Goal: Task Accomplishment & Management: Manage account settings

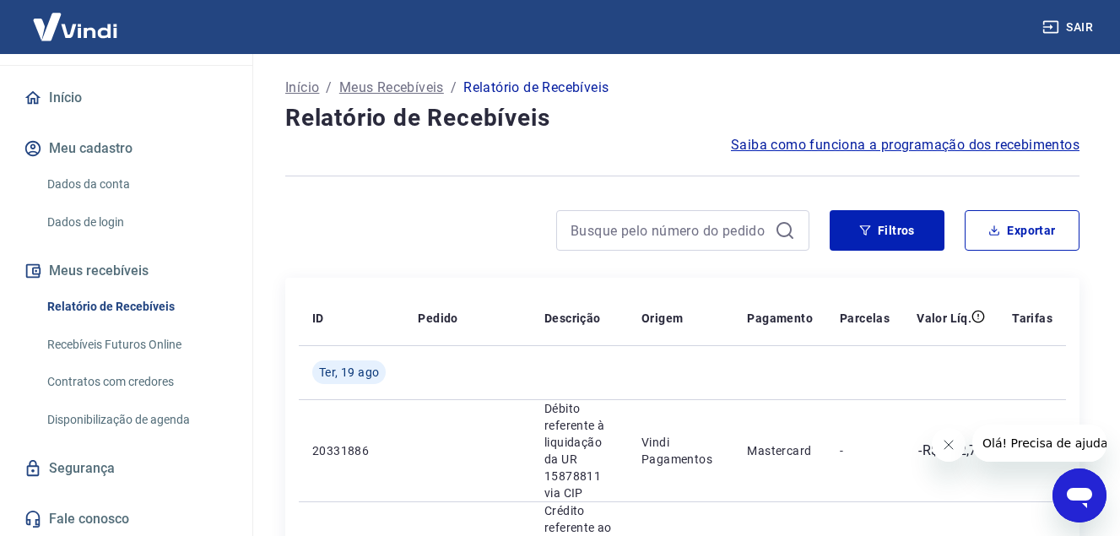
scroll to position [134, 0]
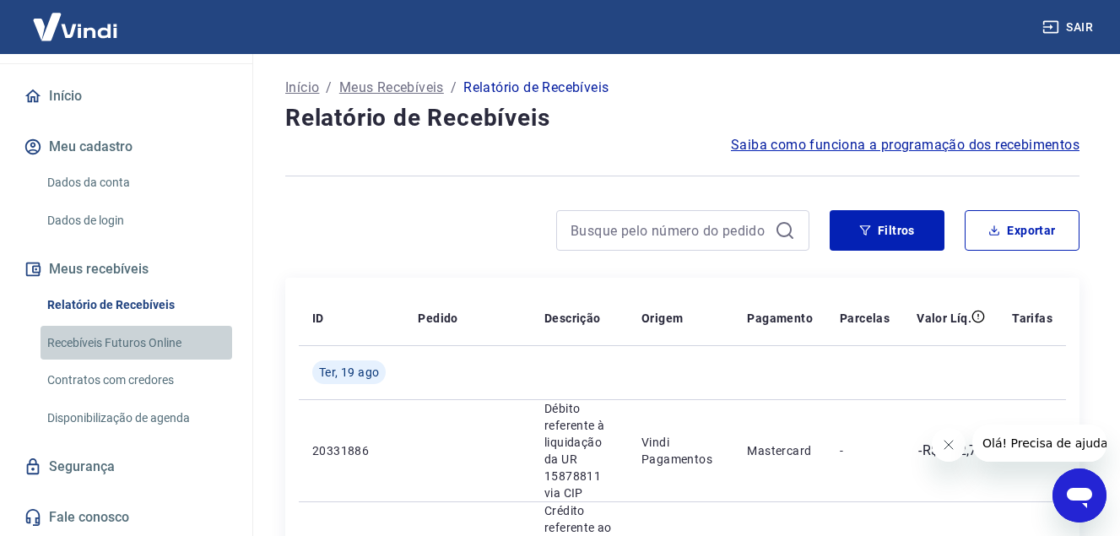
click at [143, 343] on link "Recebíveis Futuros Online" at bounding box center [137, 343] width 192 height 35
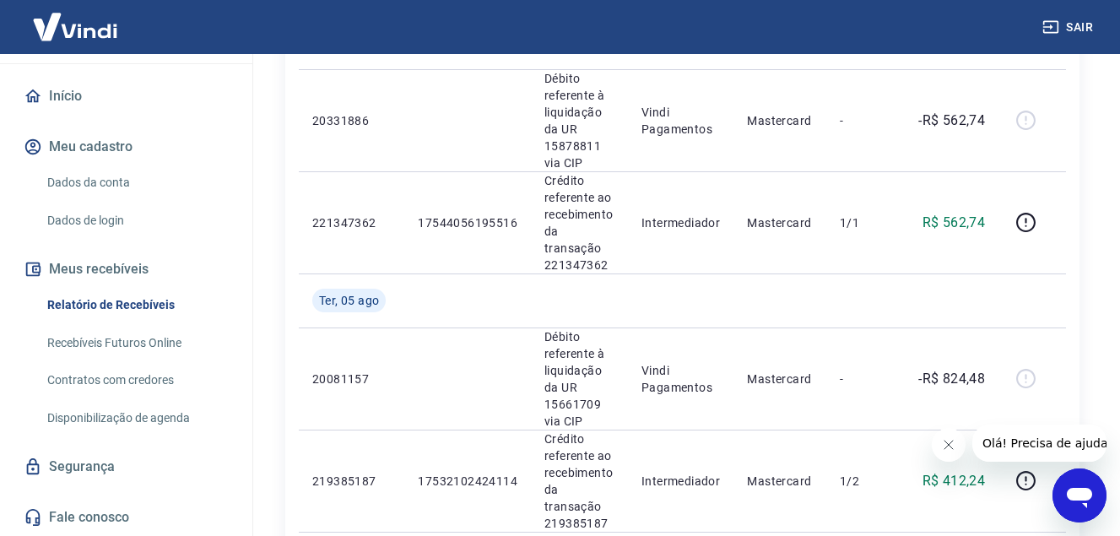
scroll to position [338, 0]
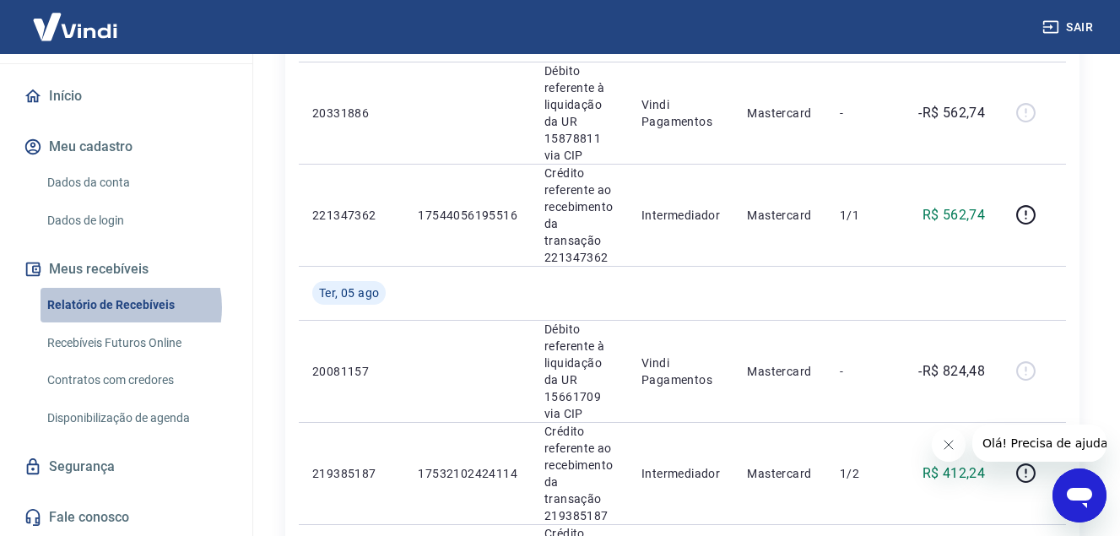
click at [117, 307] on link "Relatório de Recebíveis" at bounding box center [137, 305] width 192 height 35
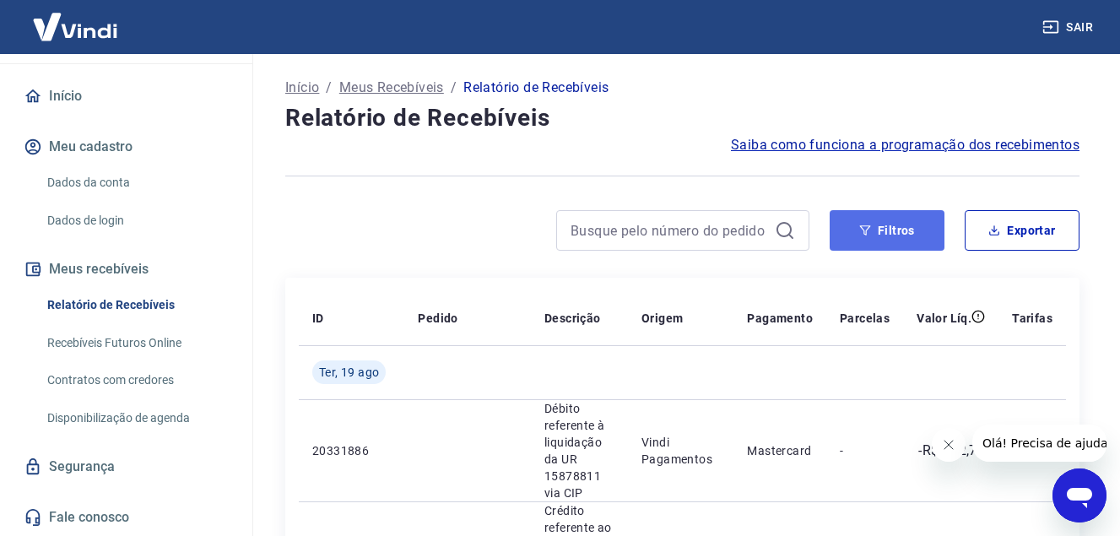
click at [879, 237] on button "Filtros" at bounding box center [887, 230] width 115 height 41
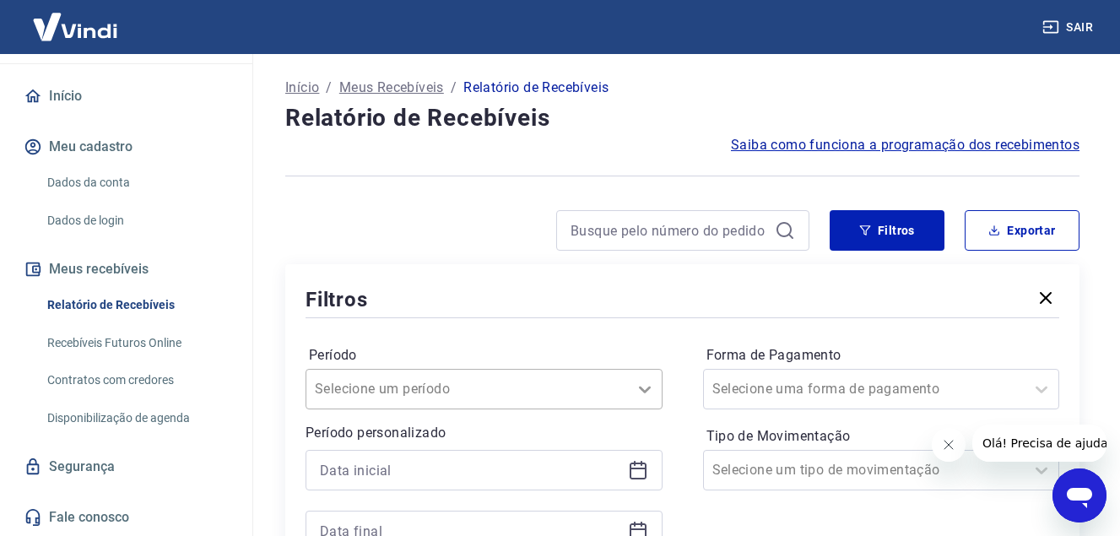
click at [641, 388] on div "Selecione um período" at bounding box center [484, 389] width 357 height 41
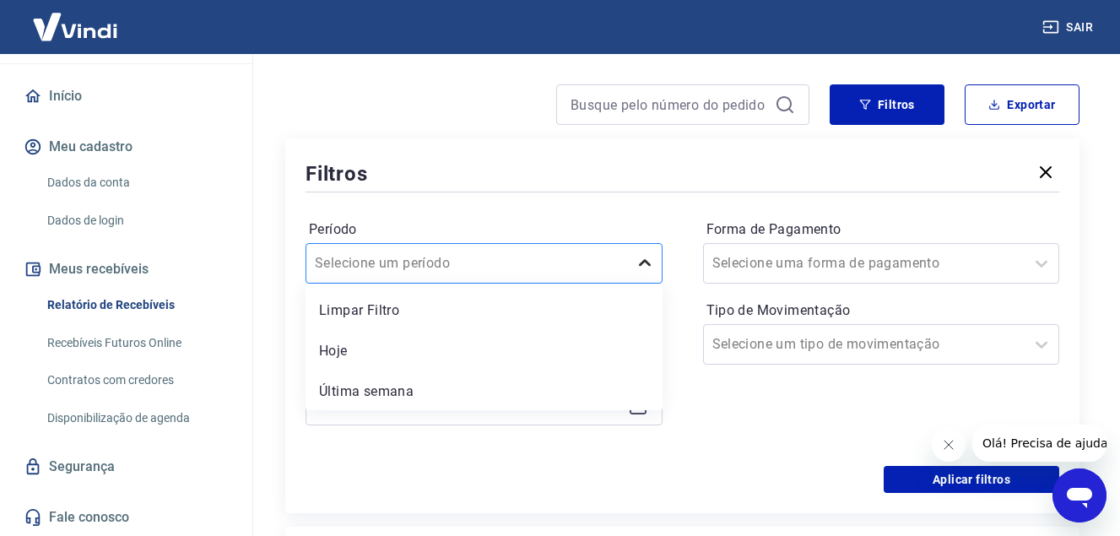
scroll to position [127, 0]
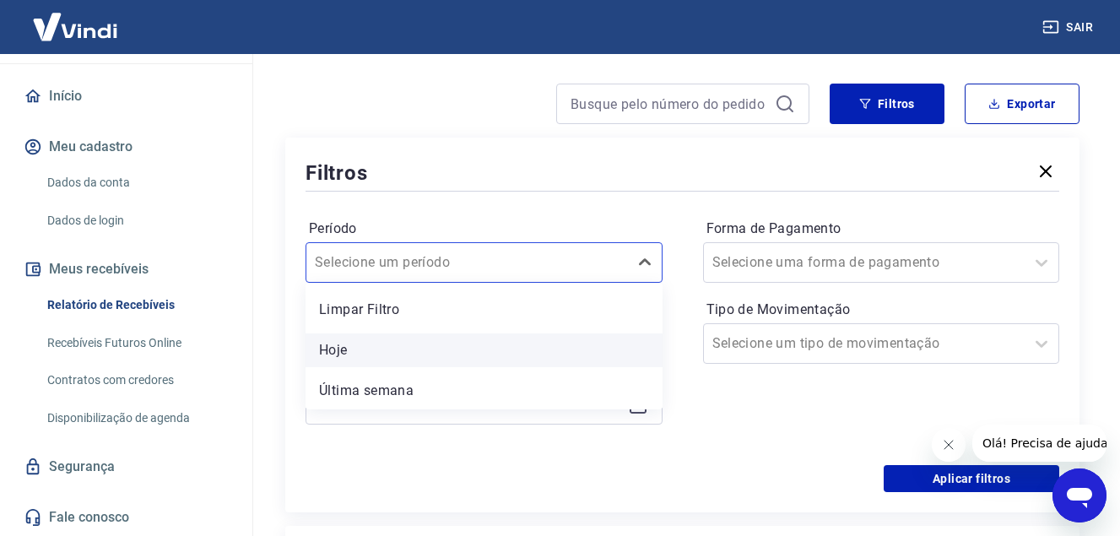
click at [362, 354] on div "Hoje" at bounding box center [484, 350] width 357 height 34
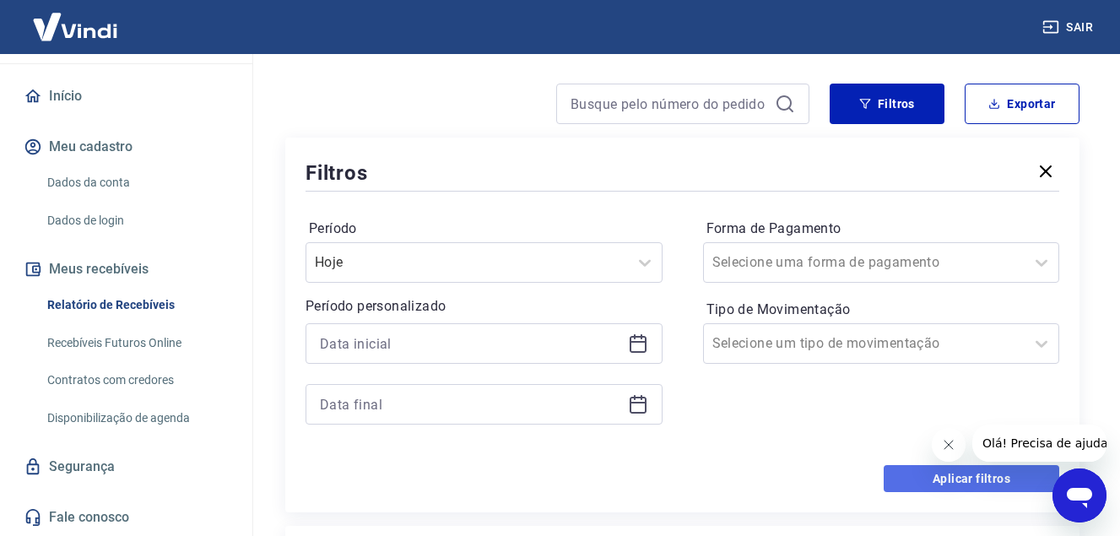
click at [999, 474] on button "Aplicar filtros" at bounding box center [972, 478] width 176 height 27
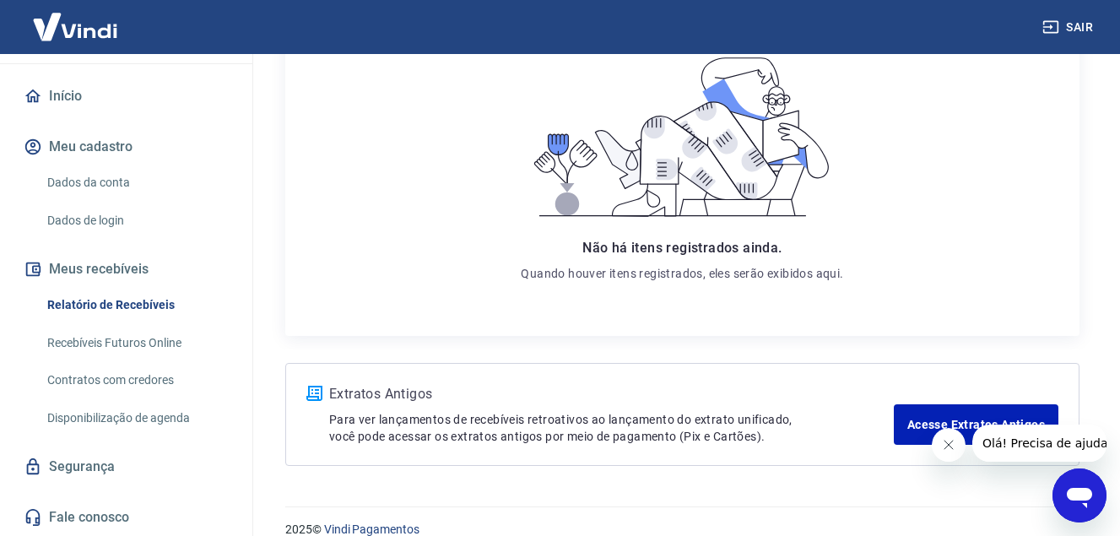
scroll to position [302, 0]
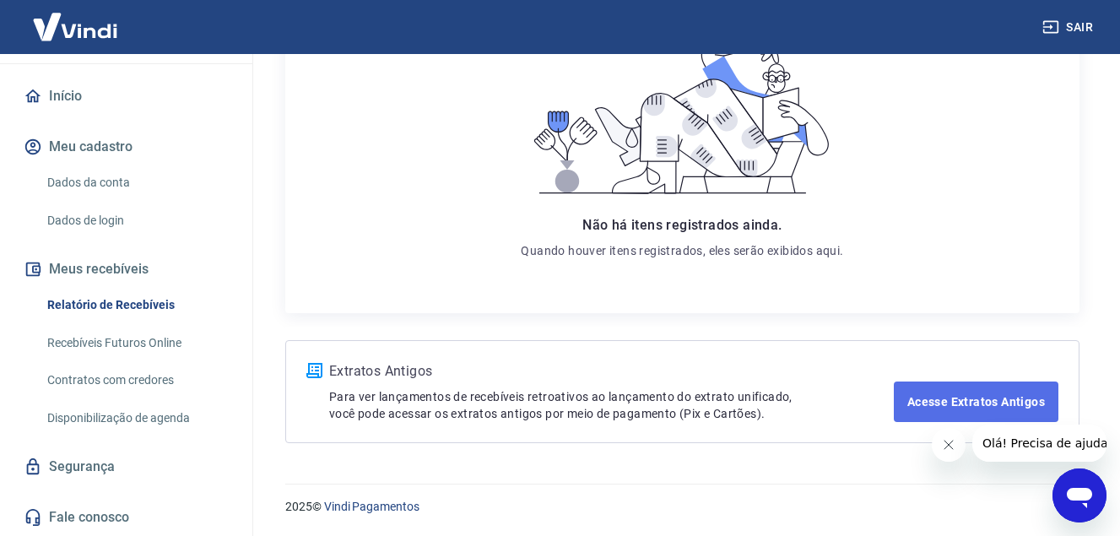
click at [1000, 394] on link "Acesse Extratos Antigos" at bounding box center [976, 402] width 165 height 41
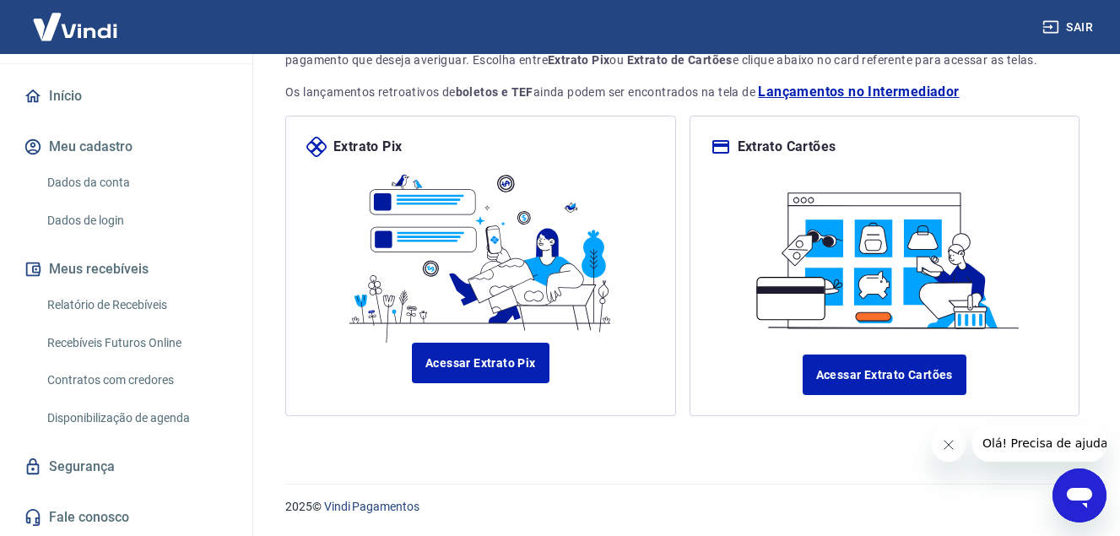
scroll to position [160, 0]
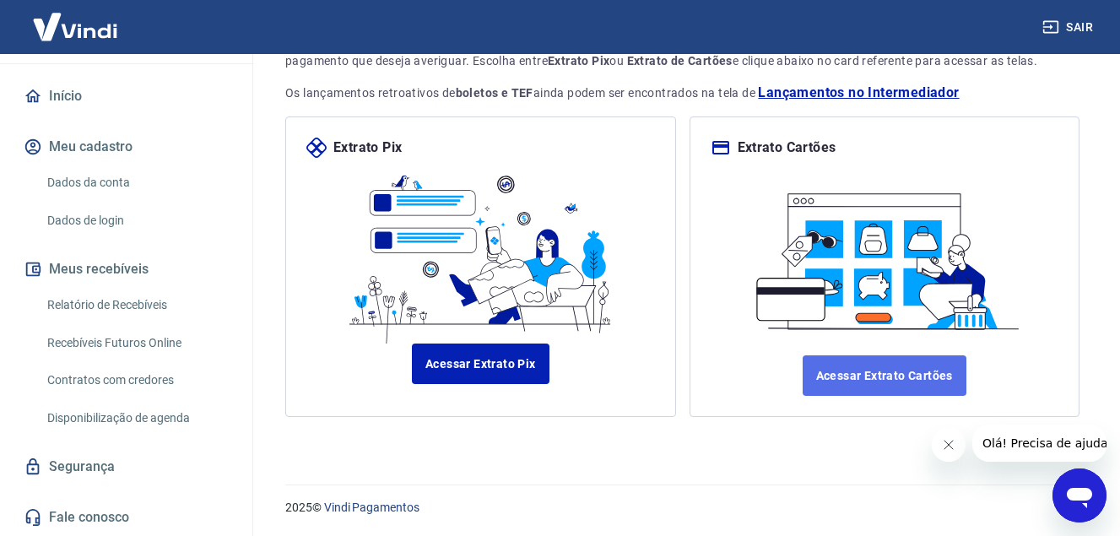
click at [837, 381] on link "Acessar Extrato Cartões" at bounding box center [885, 375] width 164 height 41
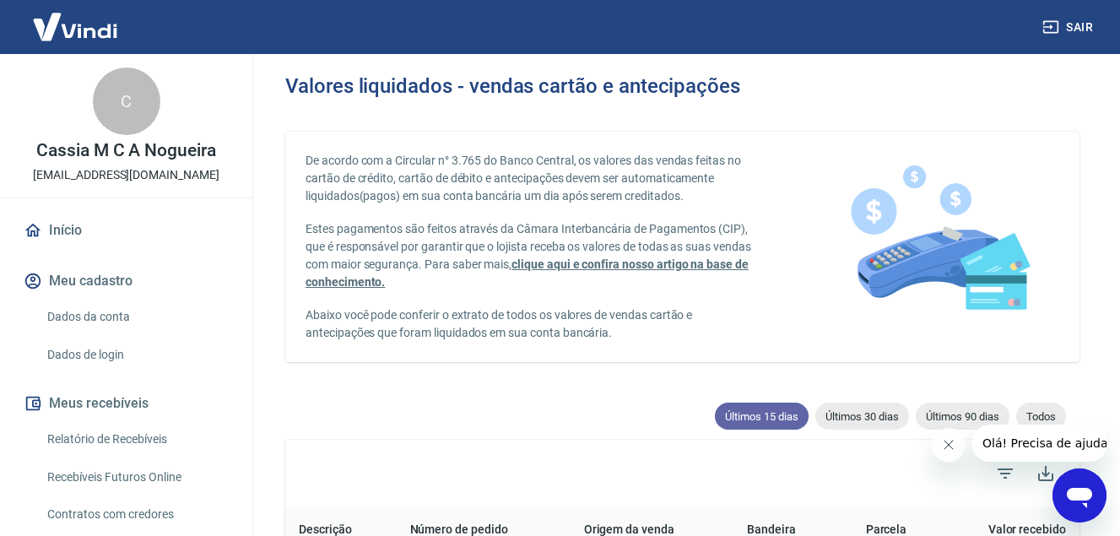
click at [737, 411] on span "Últimos 15 dias" at bounding box center [762, 416] width 94 height 13
click at [724, 410] on span "Últimos 15 dias" at bounding box center [762, 416] width 94 height 13
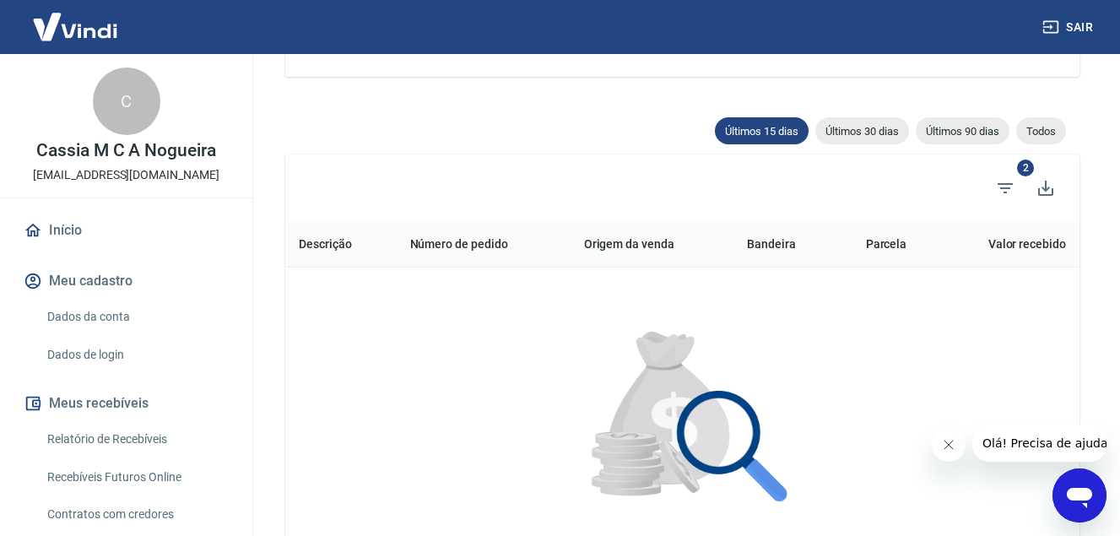
scroll to position [277, 0]
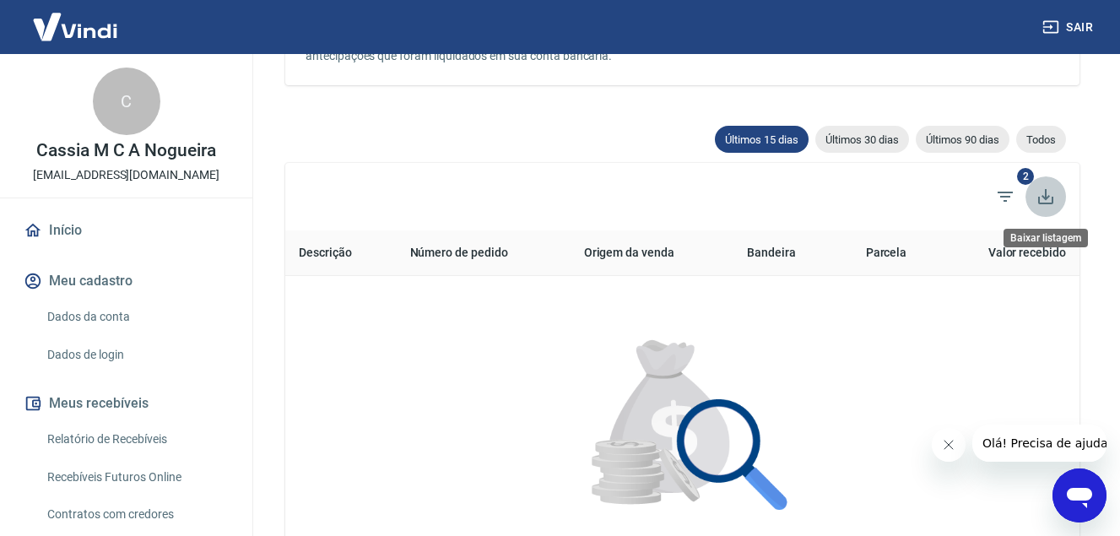
click at [1042, 196] on icon "Baixar listagem" at bounding box center [1046, 197] width 20 height 20
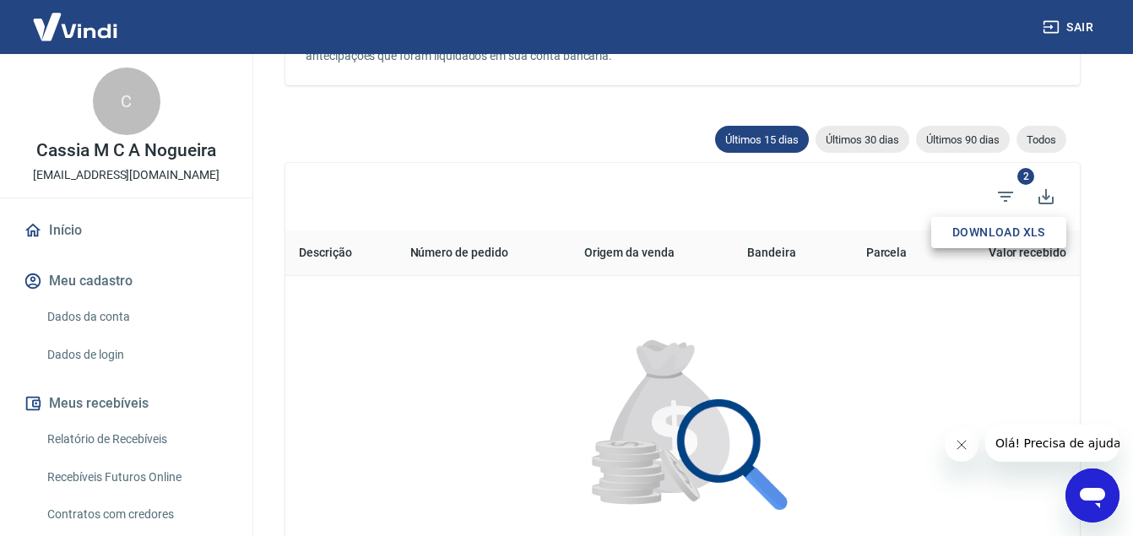
click at [1000, 200] on div at bounding box center [566, 268] width 1133 height 536
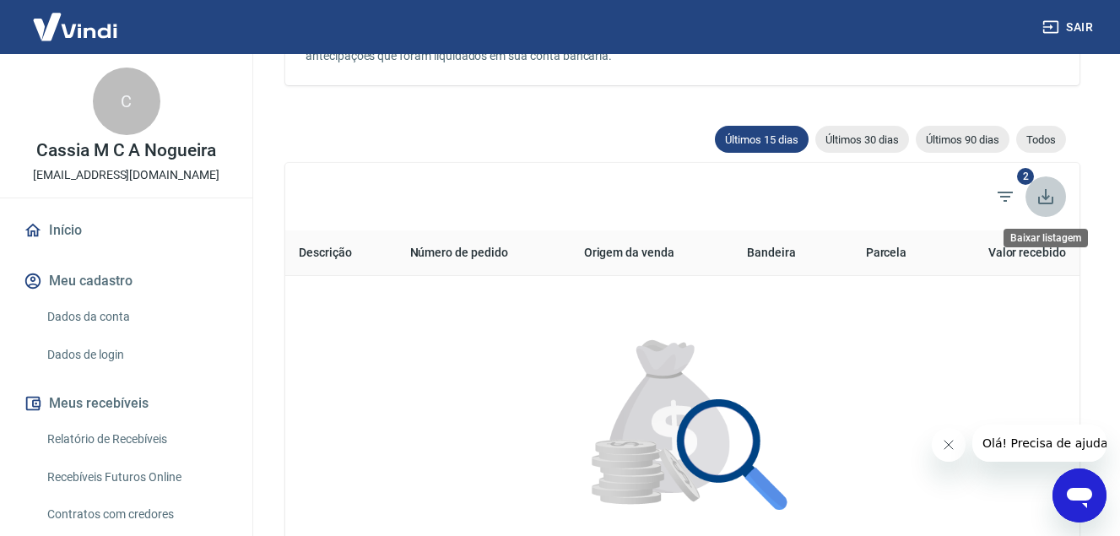
click at [1043, 194] on icon "Baixar listagem" at bounding box center [1046, 197] width 20 height 20
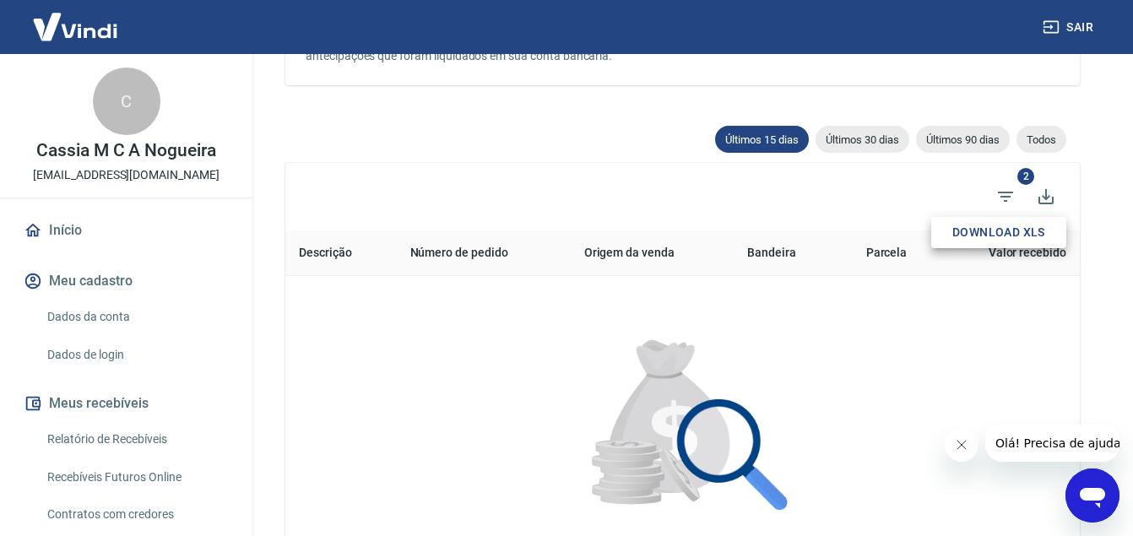
click at [994, 237] on button "Download XLS" at bounding box center [998, 232] width 135 height 31
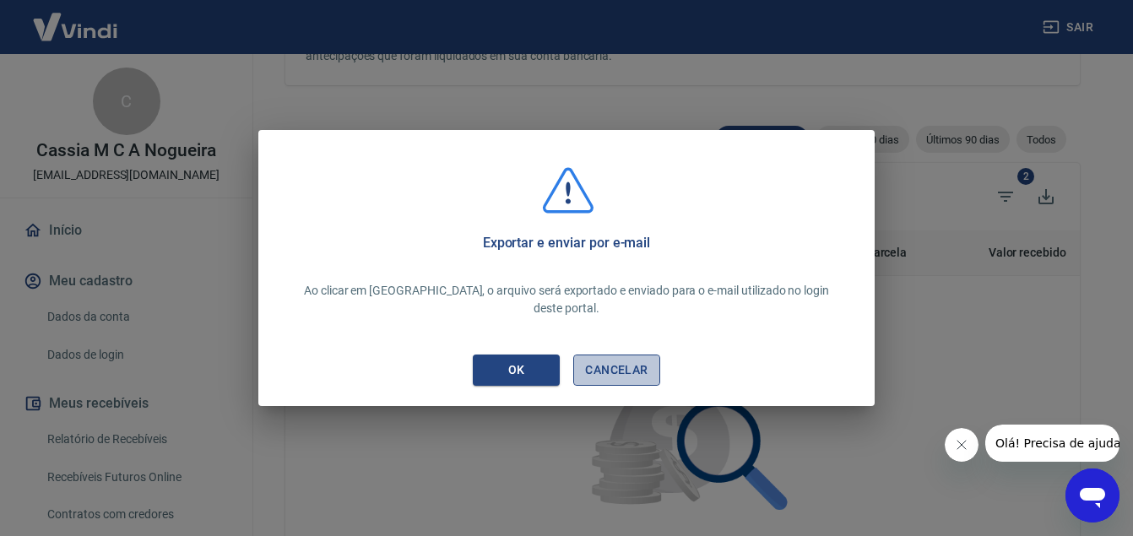
click at [607, 358] on button "CANCELAR" at bounding box center [616, 370] width 87 height 31
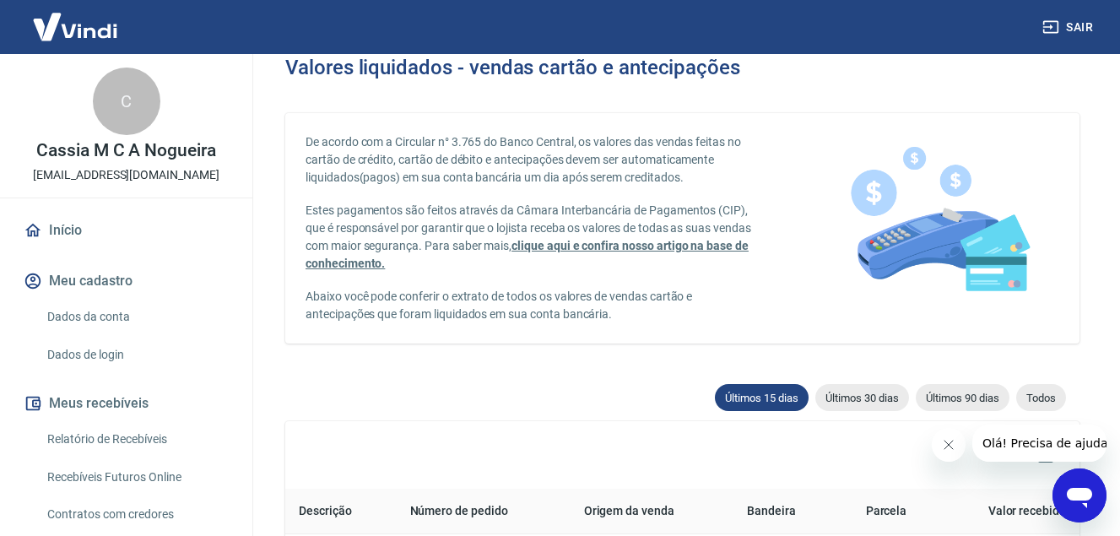
scroll to position [0, 0]
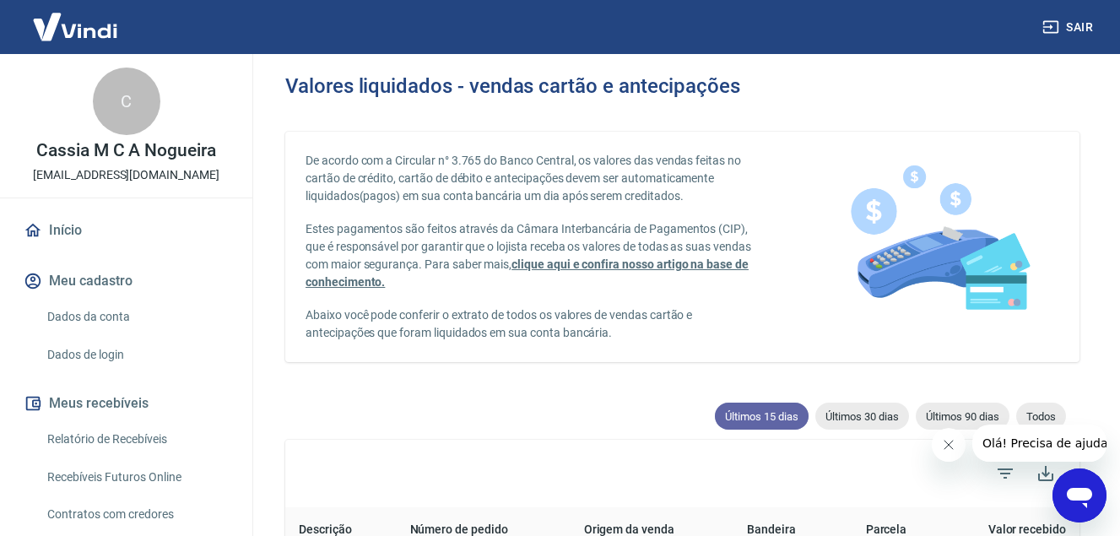
click at [734, 411] on span "Últimos 15 dias" at bounding box center [762, 416] width 94 height 13
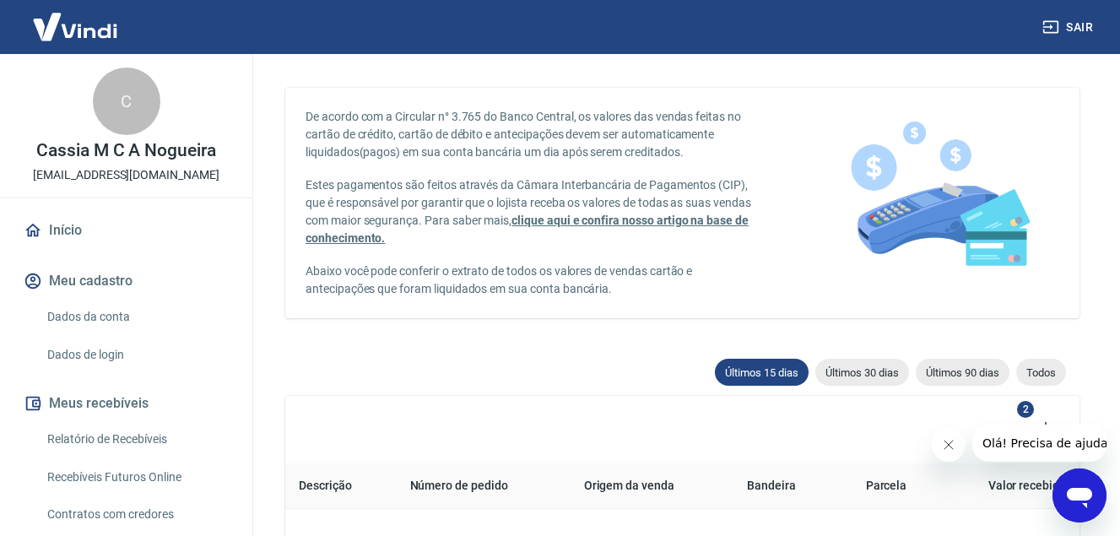
scroll to position [84, 0]
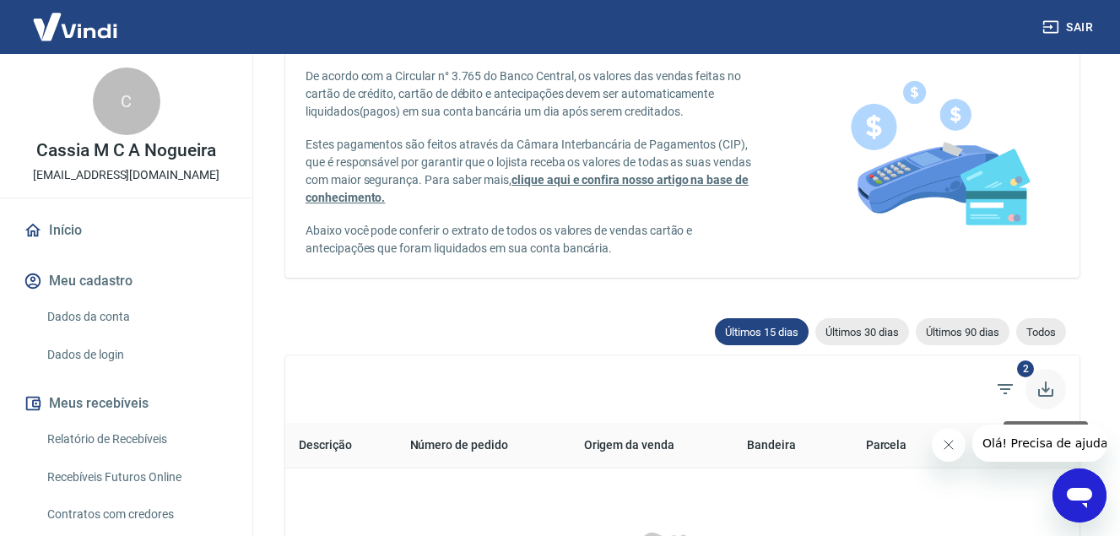
click at [1040, 388] on icon "Baixar listagem" at bounding box center [1046, 389] width 20 height 20
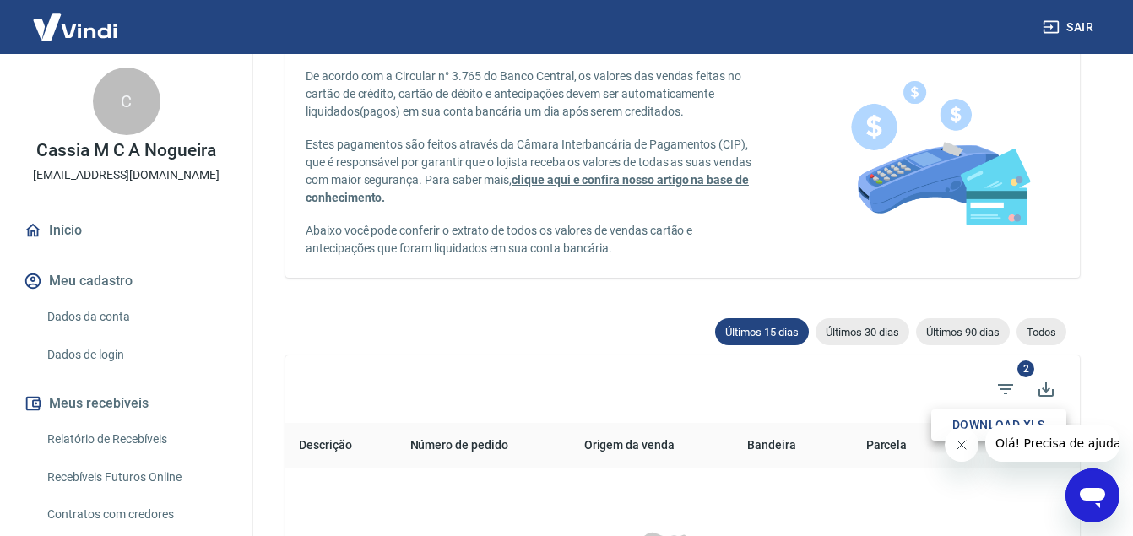
click at [953, 426] on div at bounding box center [1032, 443] width 175 height 37
click at [965, 428] on button "Fechar mensagem da empresa" at bounding box center [961, 445] width 34 height 34
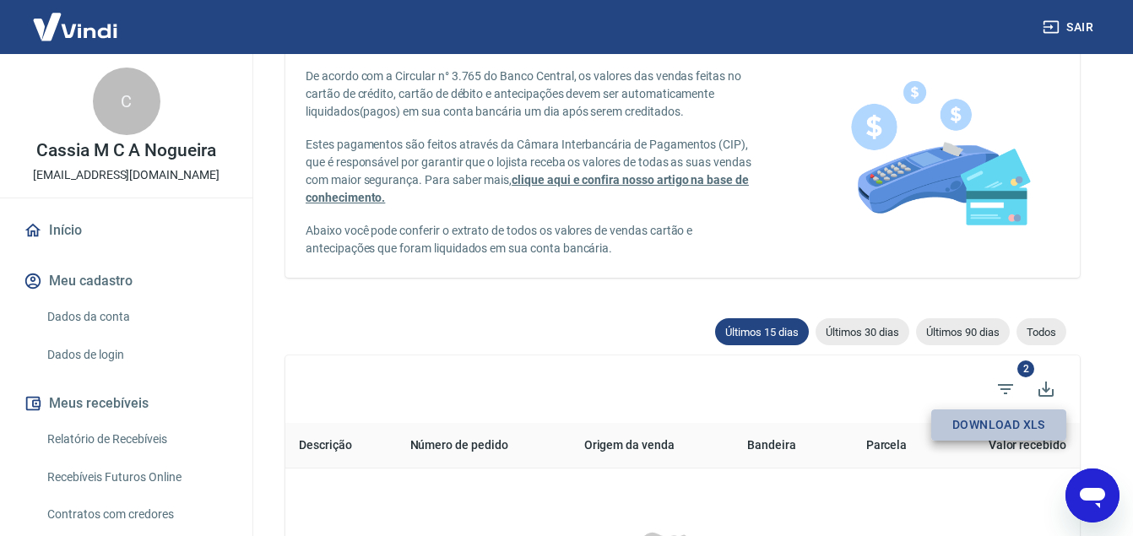
click at [978, 427] on button "Download XLS" at bounding box center [998, 424] width 135 height 31
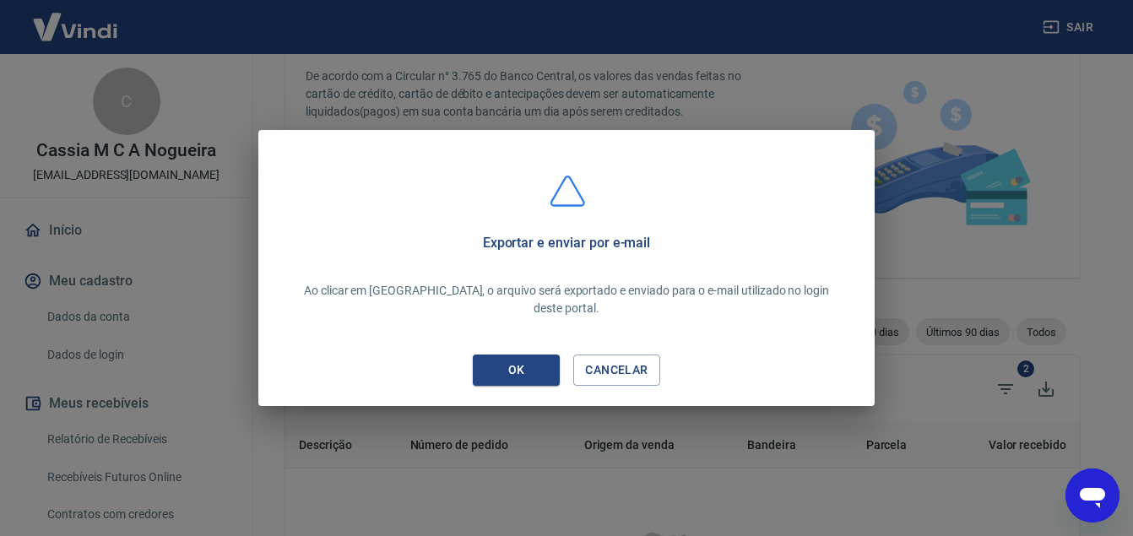
click at [978, 427] on div "Exportar e enviar por e-mail Ao clicar em OK, o arquivo será exportado e enviad…" at bounding box center [566, 268] width 1133 height 536
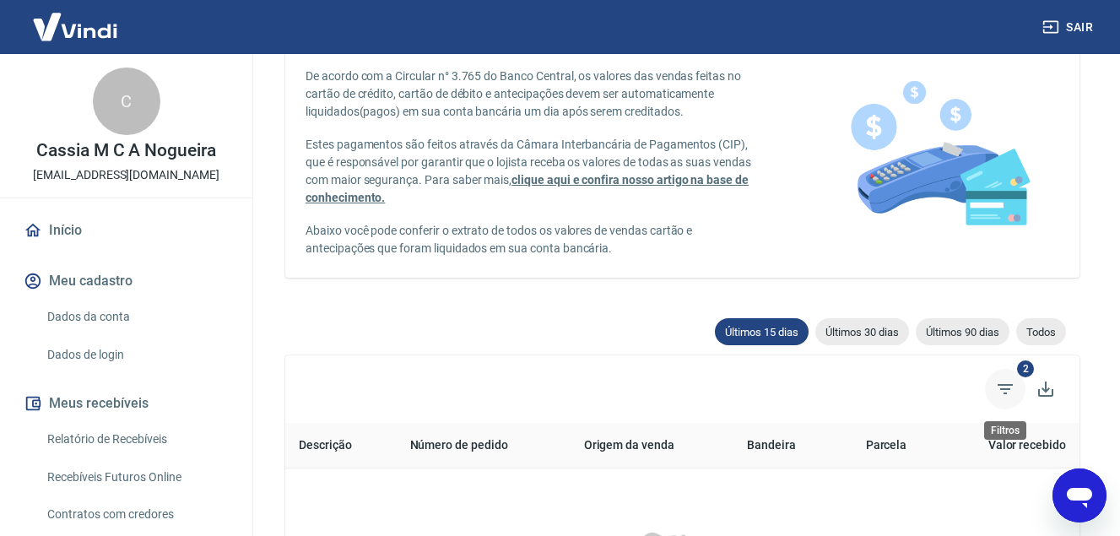
click at [1004, 392] on icon "Filtros" at bounding box center [1005, 389] width 20 height 20
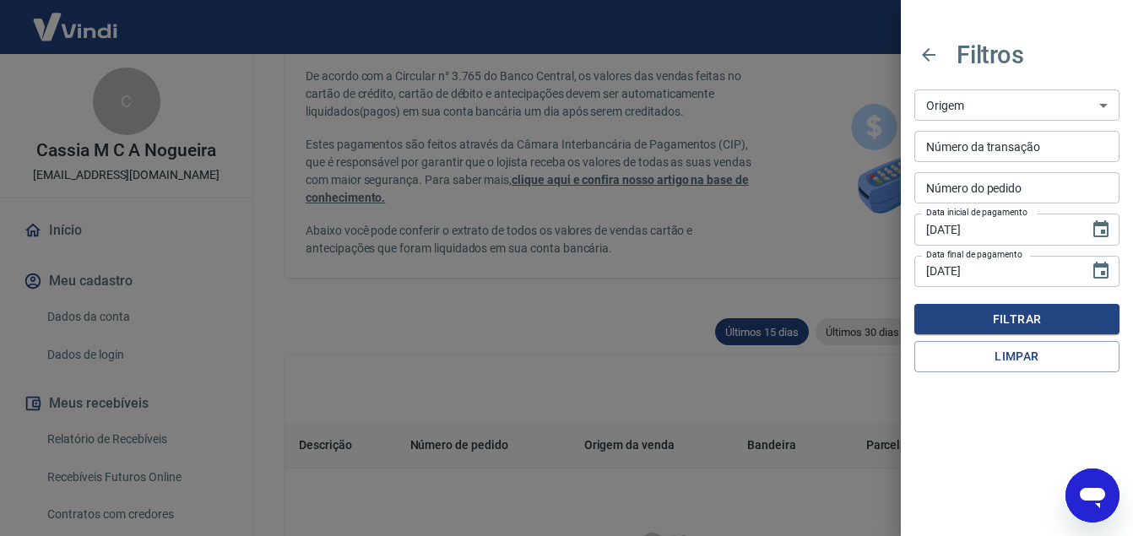
click at [837, 409] on div at bounding box center [566, 268] width 1133 height 536
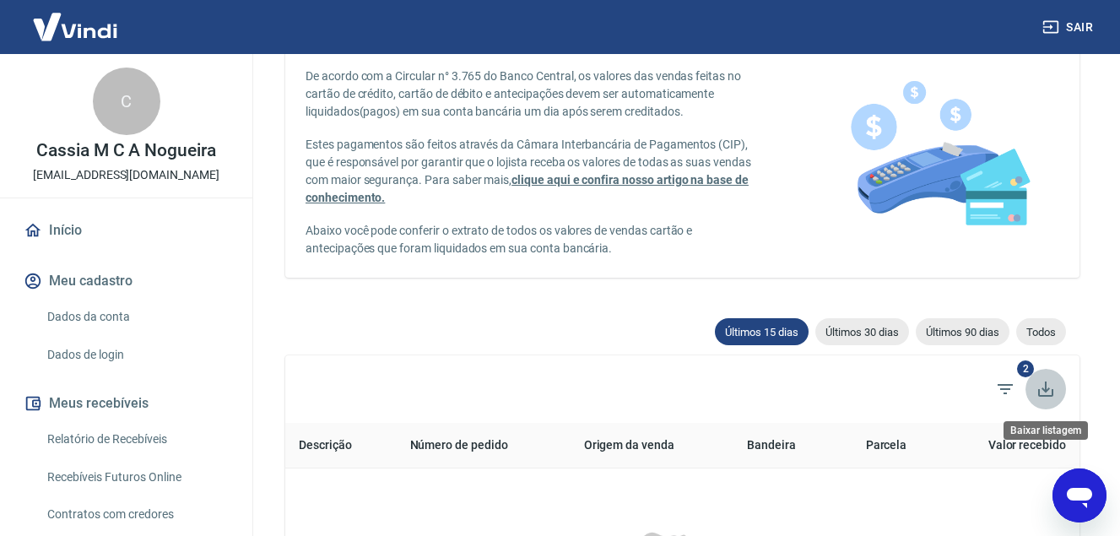
click at [1052, 390] on icon "Baixar listagem" at bounding box center [1045, 389] width 15 height 15
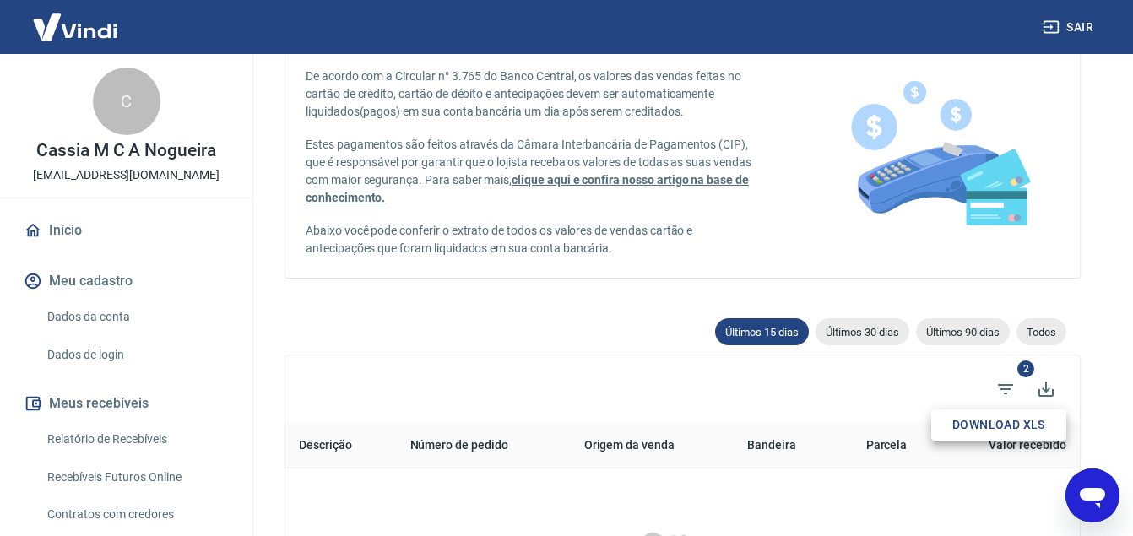
click at [992, 423] on button "Download XLS" at bounding box center [998, 424] width 135 height 31
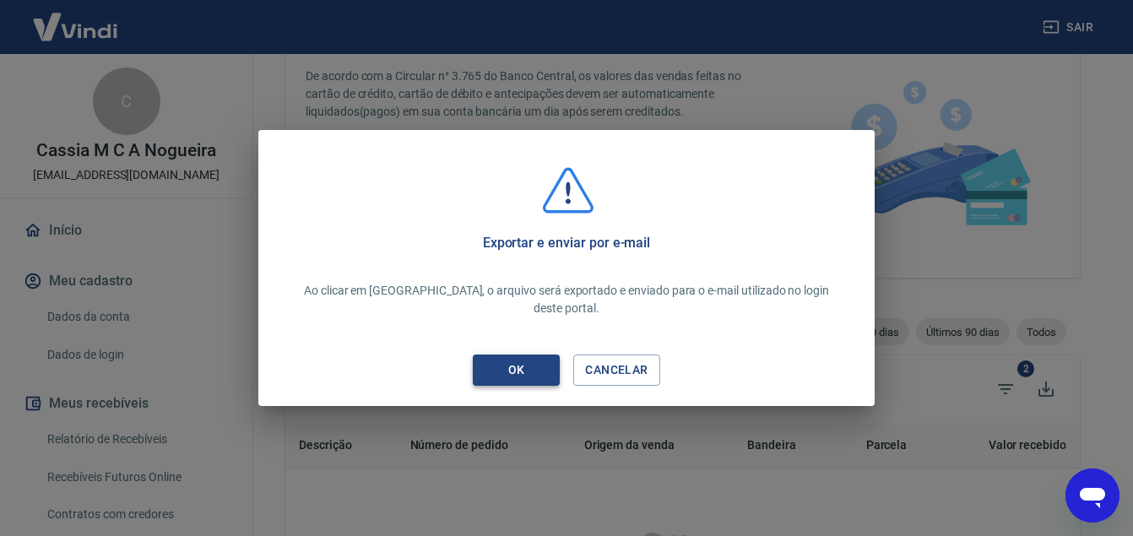
click at [495, 360] on div "OK" at bounding box center [516, 370] width 57 height 21
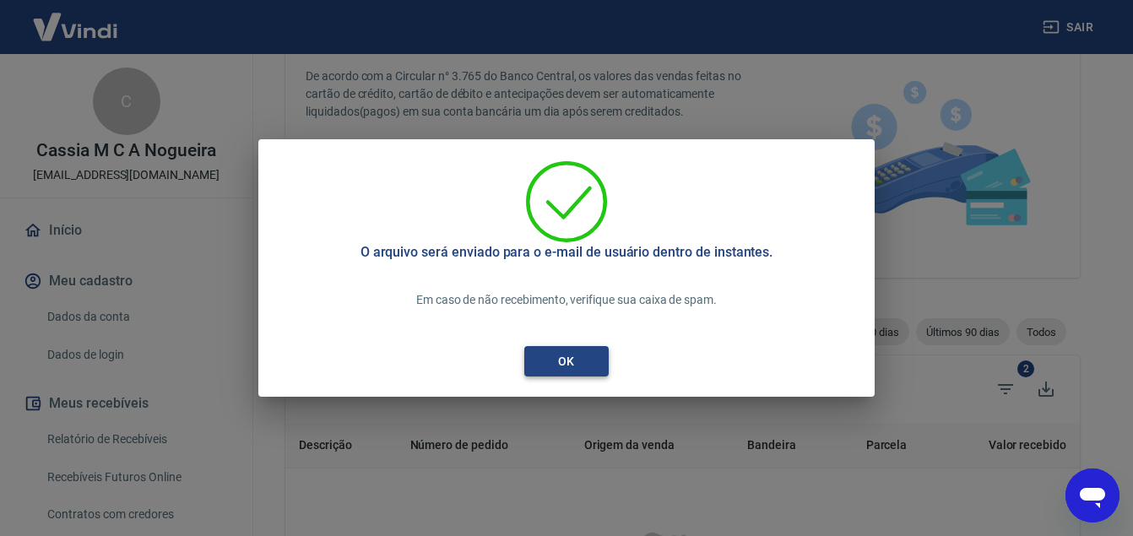
click at [574, 368] on div "OK" at bounding box center [566, 361] width 57 height 21
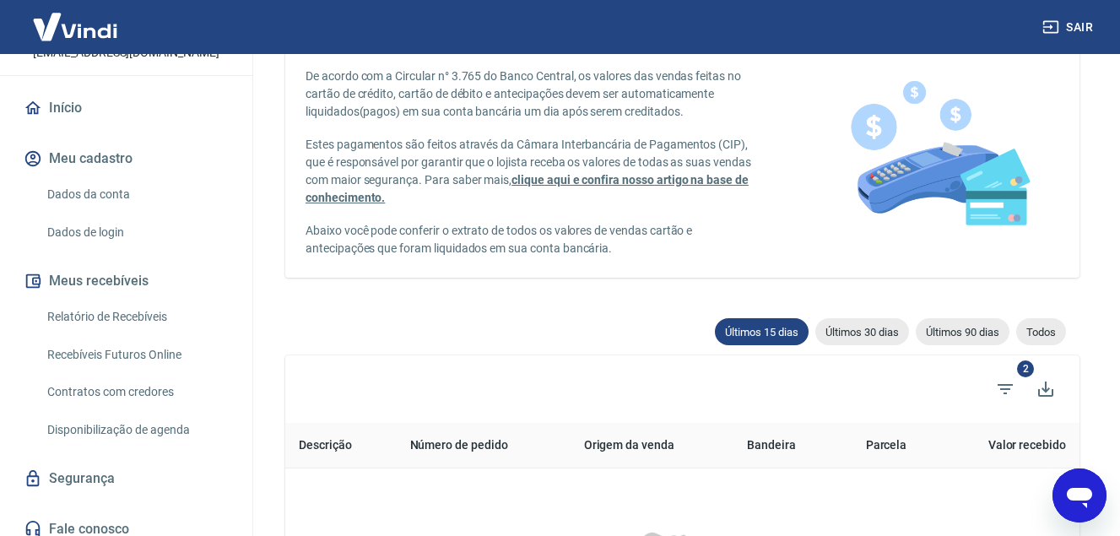
scroll to position [134, 0]
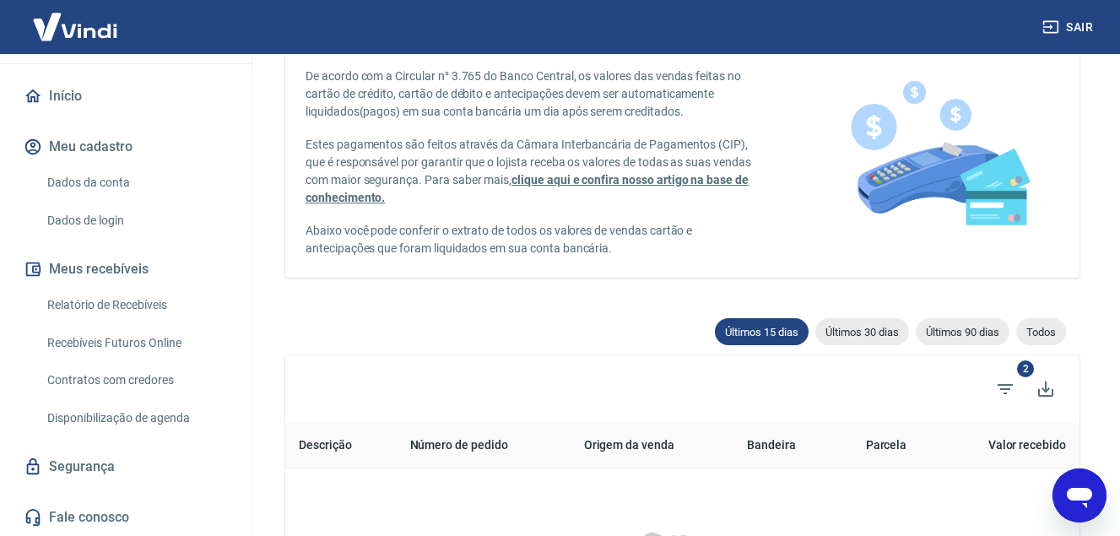
click at [113, 301] on link "Relatório de Recebíveis" at bounding box center [137, 305] width 192 height 35
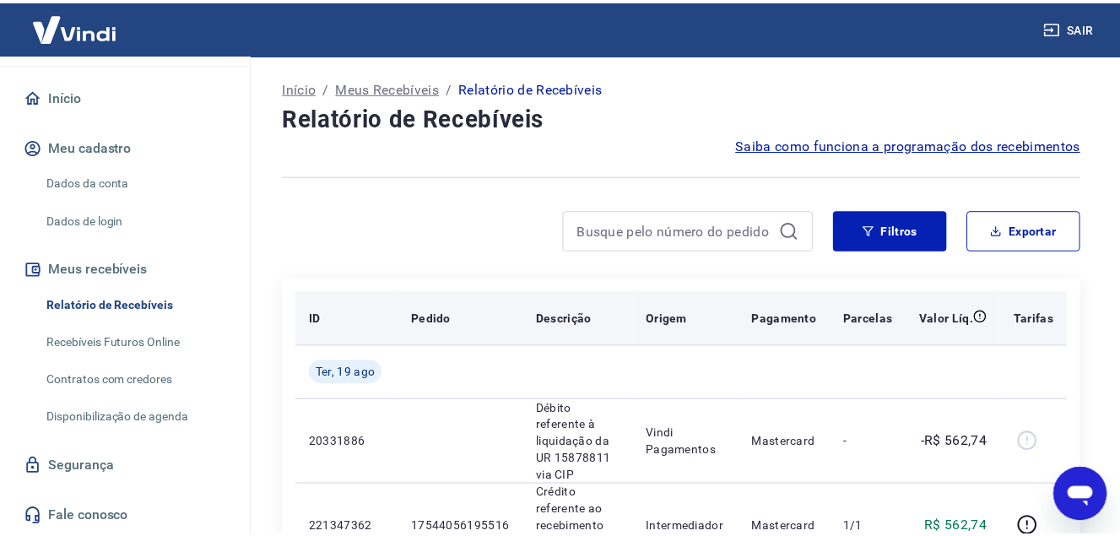
scroll to position [169, 0]
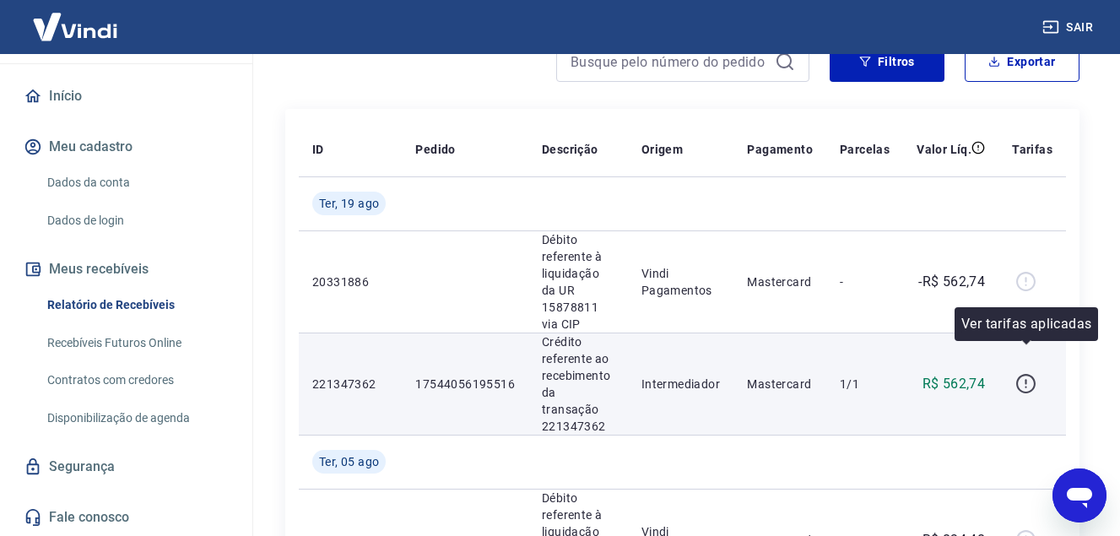
click at [1024, 373] on icon "button" at bounding box center [1026, 383] width 21 height 21
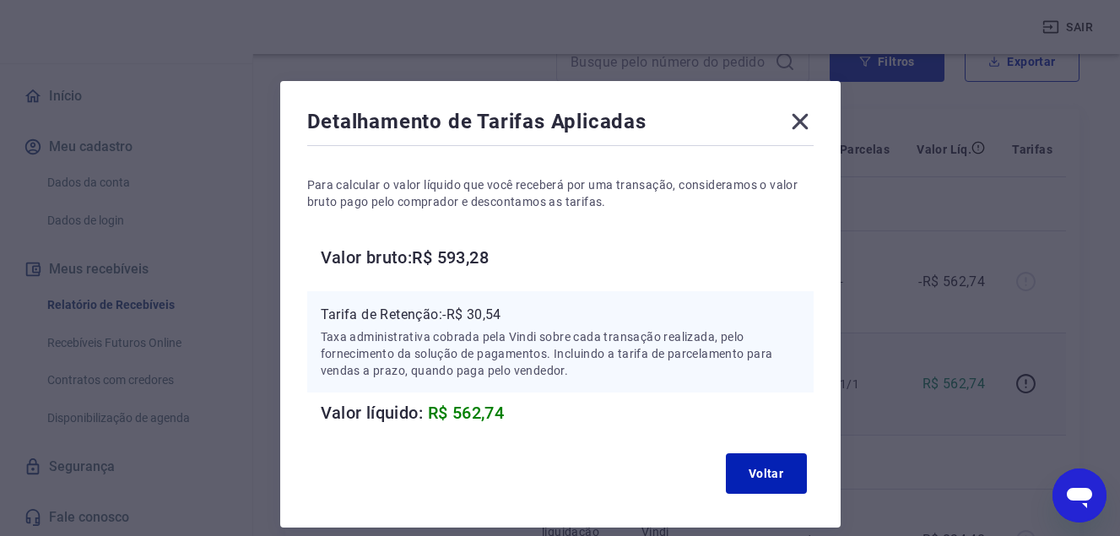
click at [805, 124] on icon at bounding box center [800, 121] width 27 height 27
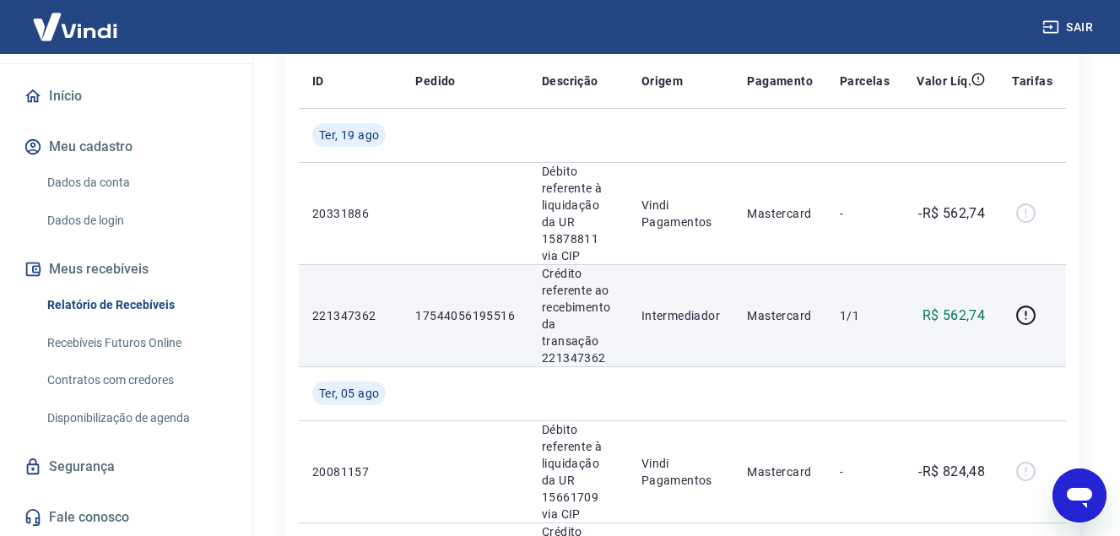
scroll to position [0, 0]
